Goal: Task Accomplishment & Management: Manage account settings

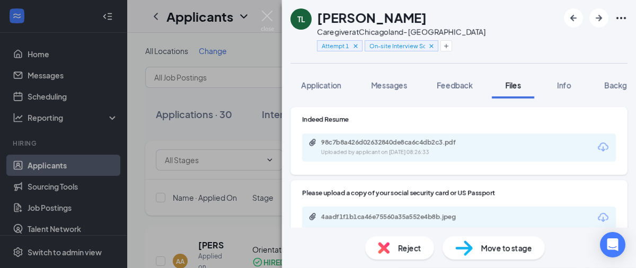
click at [74, 191] on div "TL [PERSON_NAME] Caregiver at [GEOGRAPHIC_DATA]- [GEOGRAPHIC_DATA] Attempt 1 On…" at bounding box center [318, 134] width 636 height 268
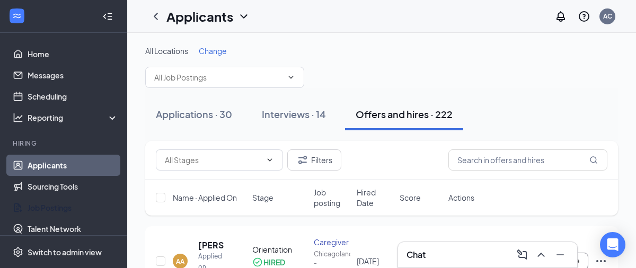
scroll to position [167, 0]
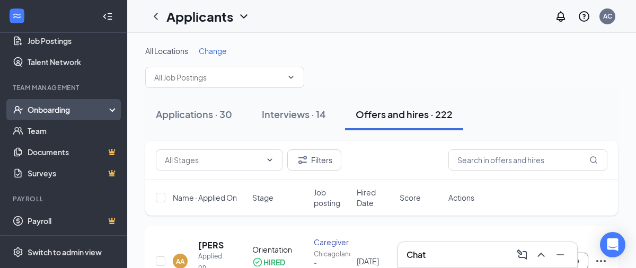
click at [57, 111] on div "Onboarding" at bounding box center [69, 109] width 82 height 11
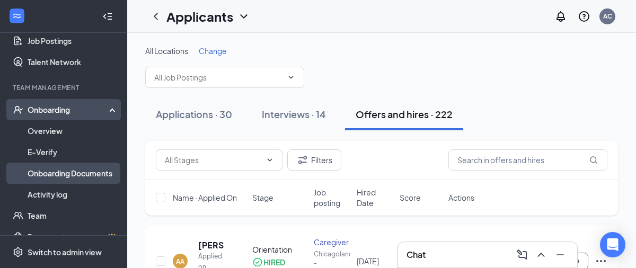
click at [61, 175] on link "Onboarding Documents" at bounding box center [73, 173] width 91 height 21
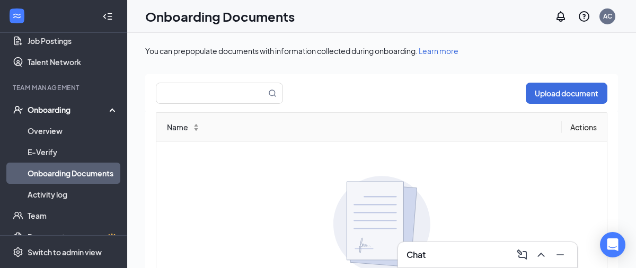
click at [46, 104] on div "Onboarding" at bounding box center [69, 109] width 82 height 11
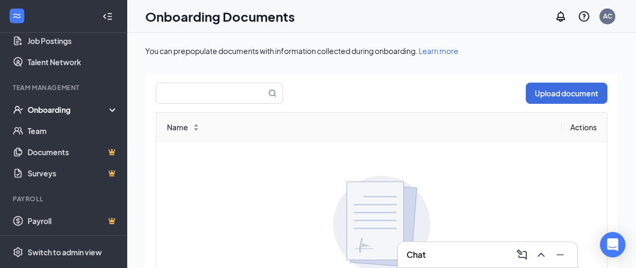
click at [58, 111] on div "Onboarding" at bounding box center [69, 109] width 82 height 11
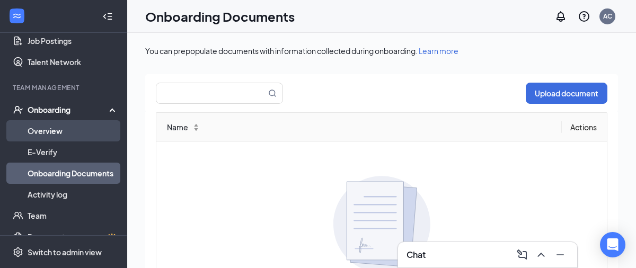
click at [55, 127] on link "Overview" at bounding box center [73, 130] width 91 height 21
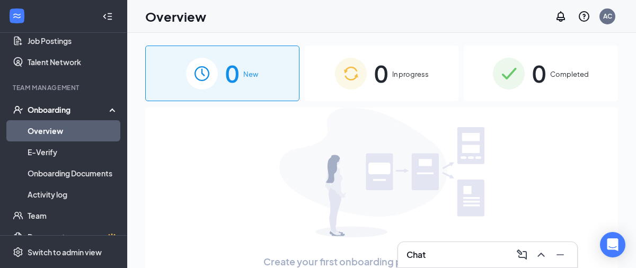
click at [359, 73] on img at bounding box center [351, 74] width 32 height 32
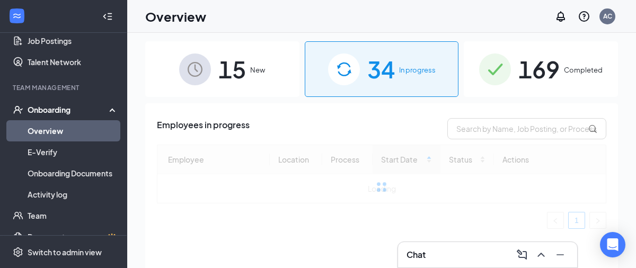
scroll to position [5, 0]
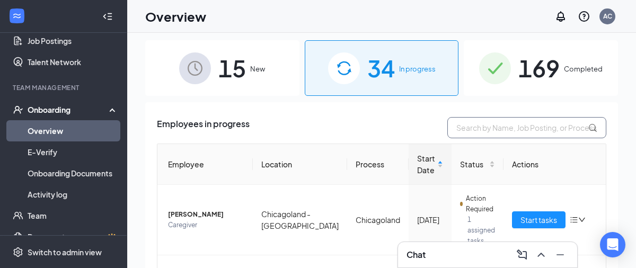
click at [510, 131] on input "text" at bounding box center [526, 127] width 159 height 21
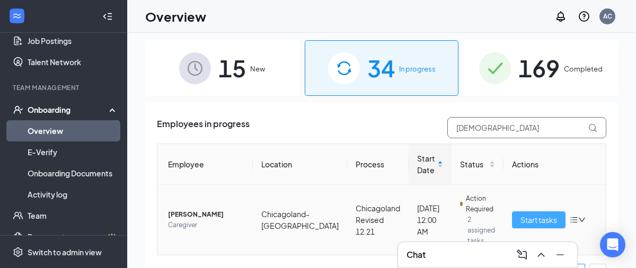
type input "[DEMOGRAPHIC_DATA]"
click at [532, 217] on span "Start tasks" at bounding box center [539, 220] width 37 height 12
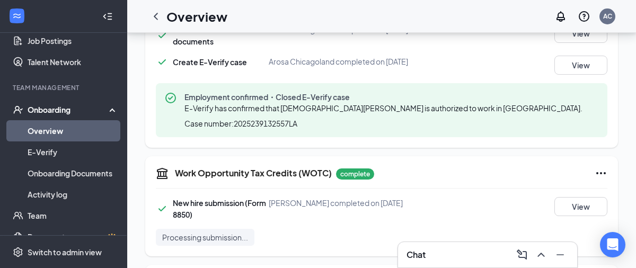
scroll to position [1517, 0]
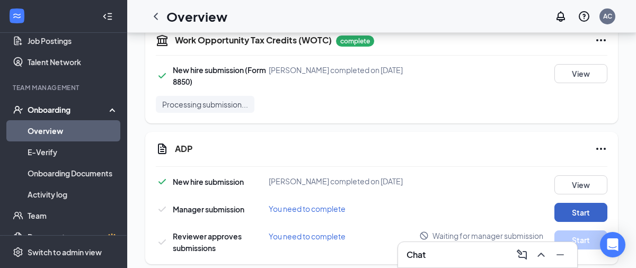
click at [573, 203] on button "Start" at bounding box center [581, 212] width 53 height 19
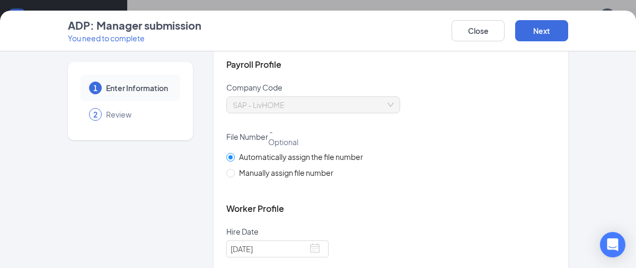
scroll to position [95, 0]
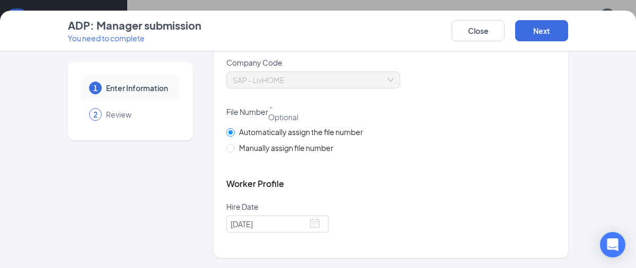
click at [99, 116] on div "2" at bounding box center [95, 114] width 13 height 13
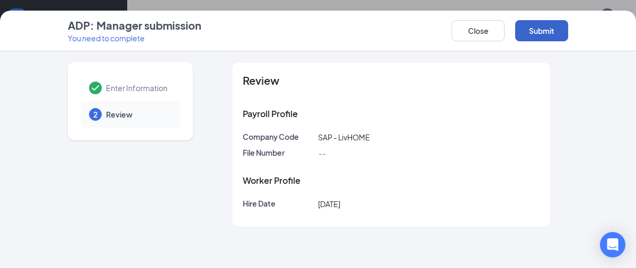
click at [536, 33] on button "Submit" at bounding box center [541, 30] width 53 height 21
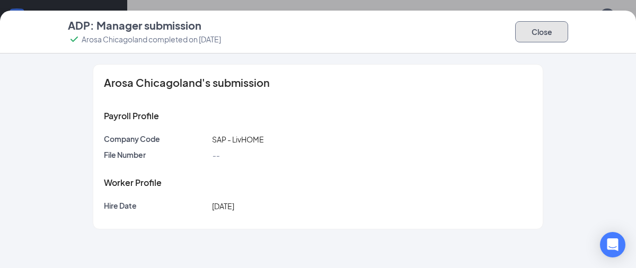
click at [544, 30] on button "Close" at bounding box center [541, 31] width 53 height 21
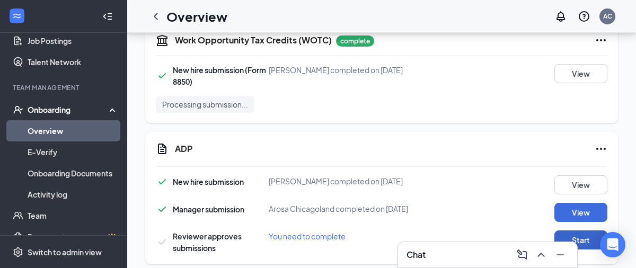
click at [583, 231] on button "Start" at bounding box center [581, 240] width 53 height 19
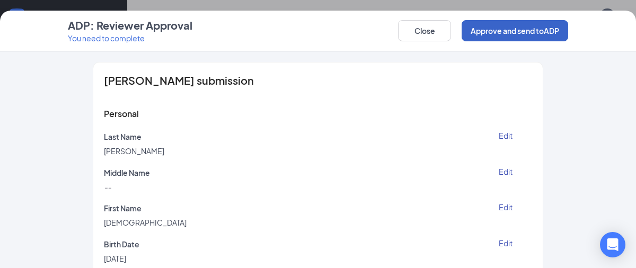
click at [503, 36] on button "Approve and send to ADP" at bounding box center [515, 30] width 107 height 21
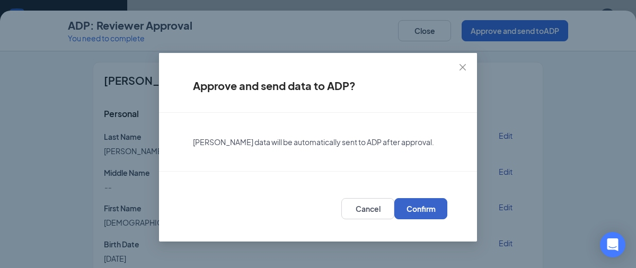
click at [430, 207] on span "Confirm" at bounding box center [421, 209] width 29 height 11
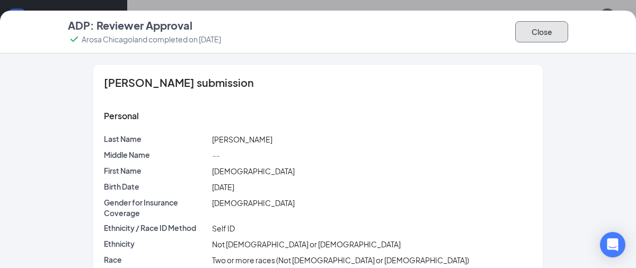
click at [535, 29] on button "Close" at bounding box center [541, 31] width 53 height 21
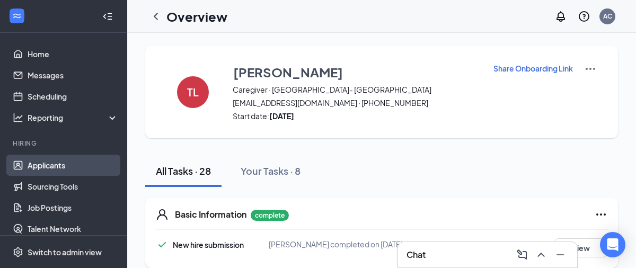
click at [47, 165] on link "Applicants" at bounding box center [73, 165] width 91 height 21
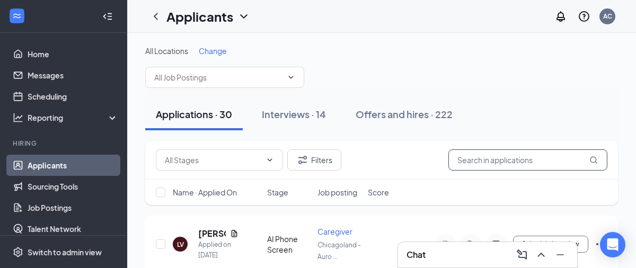
click at [478, 164] on input "text" at bounding box center [528, 160] width 159 height 21
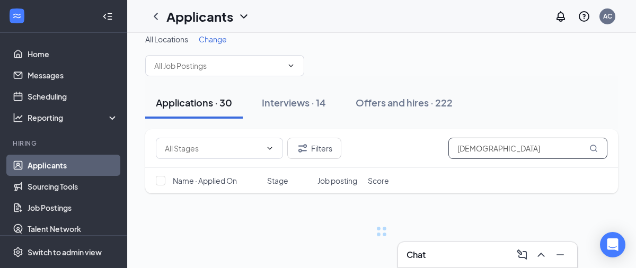
scroll to position [13, 0]
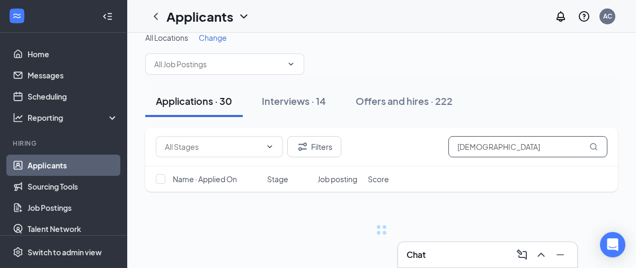
type input "[DEMOGRAPHIC_DATA]"
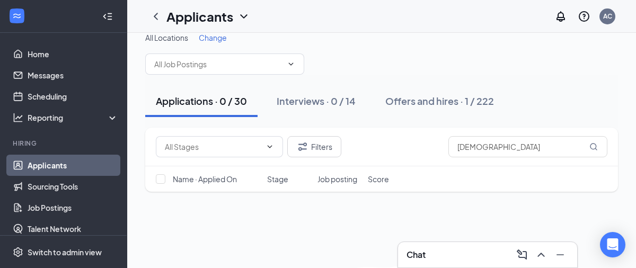
click at [405, 41] on div "All Locations Change" at bounding box center [381, 37] width 473 height 11
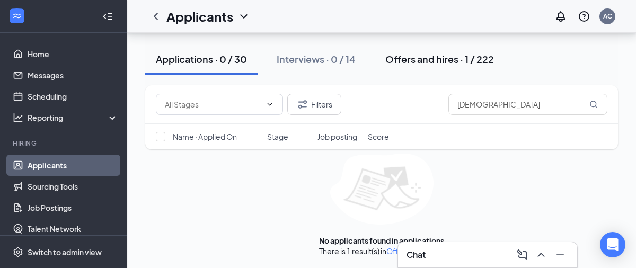
click at [392, 60] on div "Offers and hires · 1 / 222" at bounding box center [439, 58] width 109 height 13
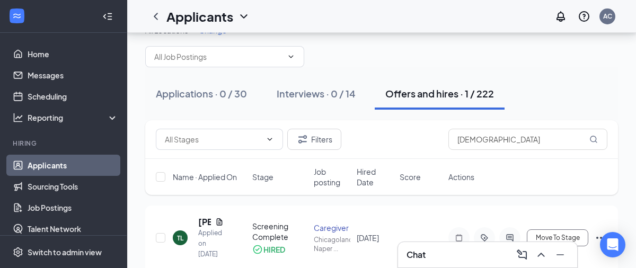
scroll to position [66, 0]
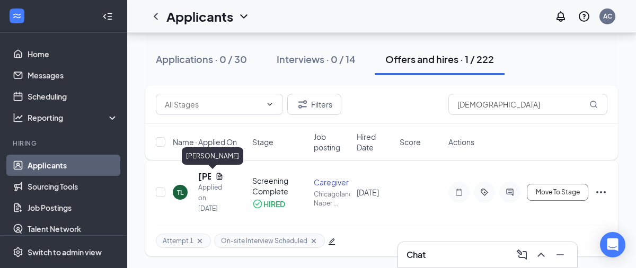
click at [201, 173] on h5 "[PERSON_NAME]" at bounding box center [204, 177] width 13 height 12
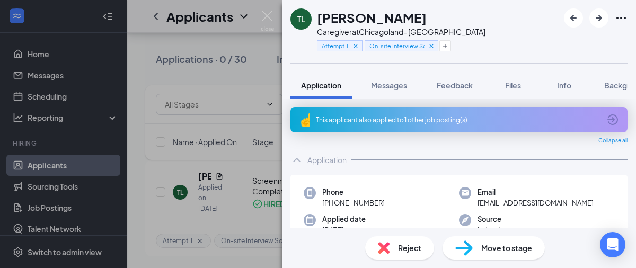
click at [514, 89] on span "Files" at bounding box center [513, 86] width 16 height 10
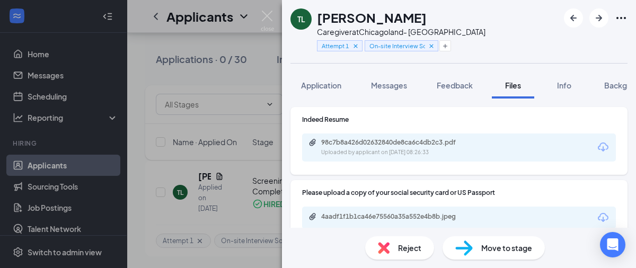
scroll to position [107, 0]
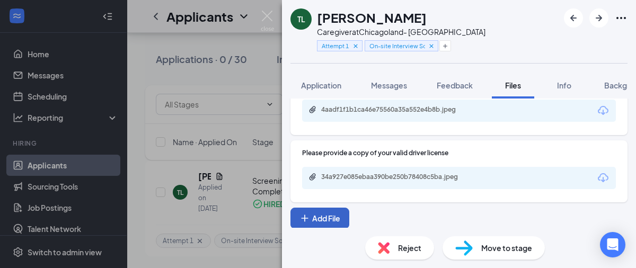
click at [319, 214] on button "Add File" at bounding box center [320, 218] width 59 height 21
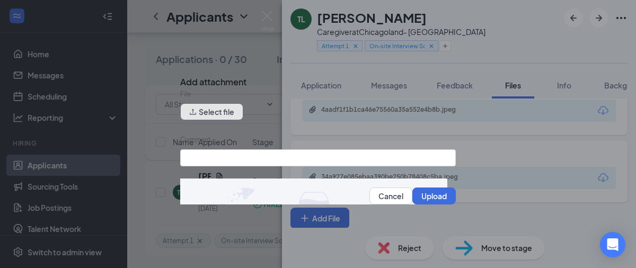
click at [231, 120] on button "Select file" at bounding box center [211, 111] width 63 height 17
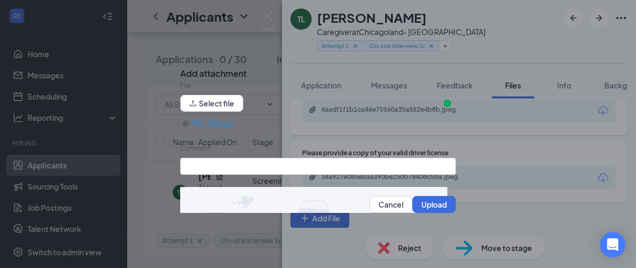
click at [234, 157] on div "Comment" at bounding box center [318, 150] width 276 height 15
click at [233, 164] on input "Comment" at bounding box center [318, 166] width 276 height 17
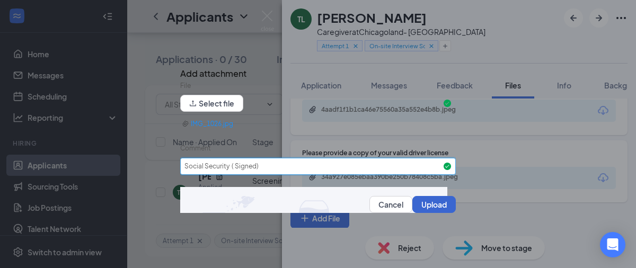
type input "Social Security ( Signed)"
click at [432, 210] on button "Upload" at bounding box center [433, 204] width 43 height 17
